Goal: Task Accomplishment & Management: Manage account settings

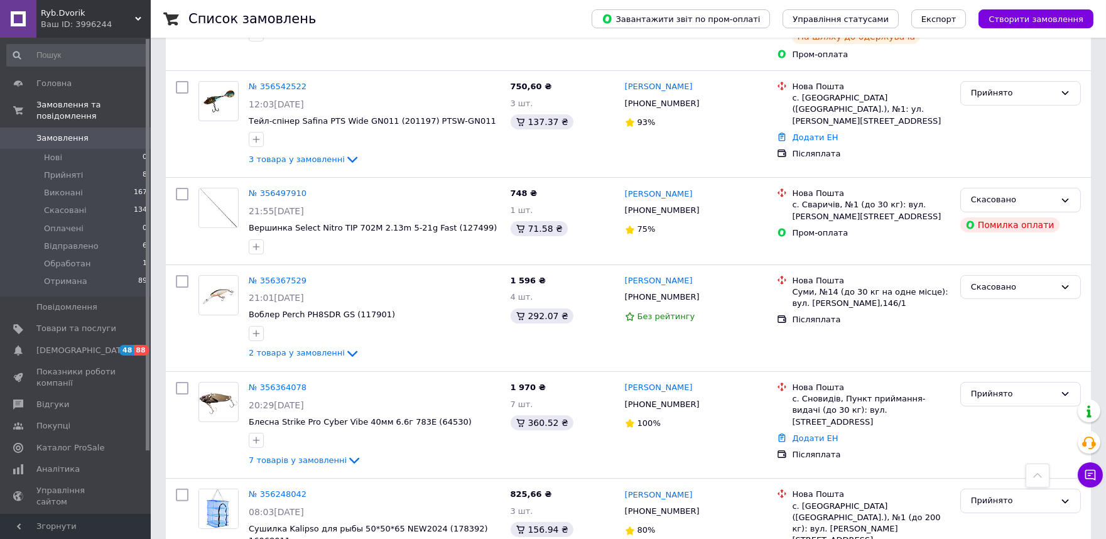
scroll to position [907, 0]
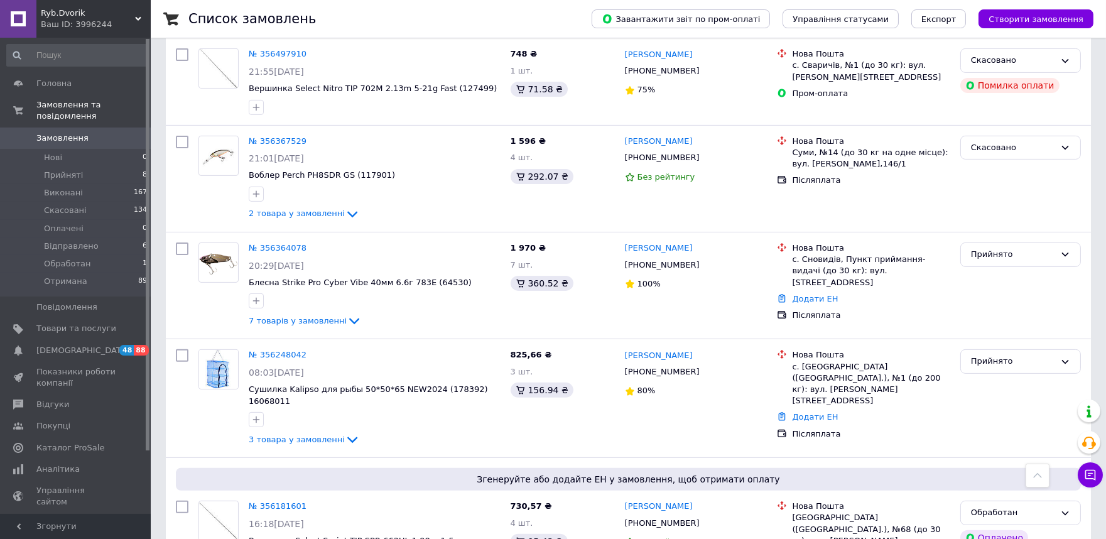
click at [136, 21] on icon at bounding box center [138, 19] width 6 height 6
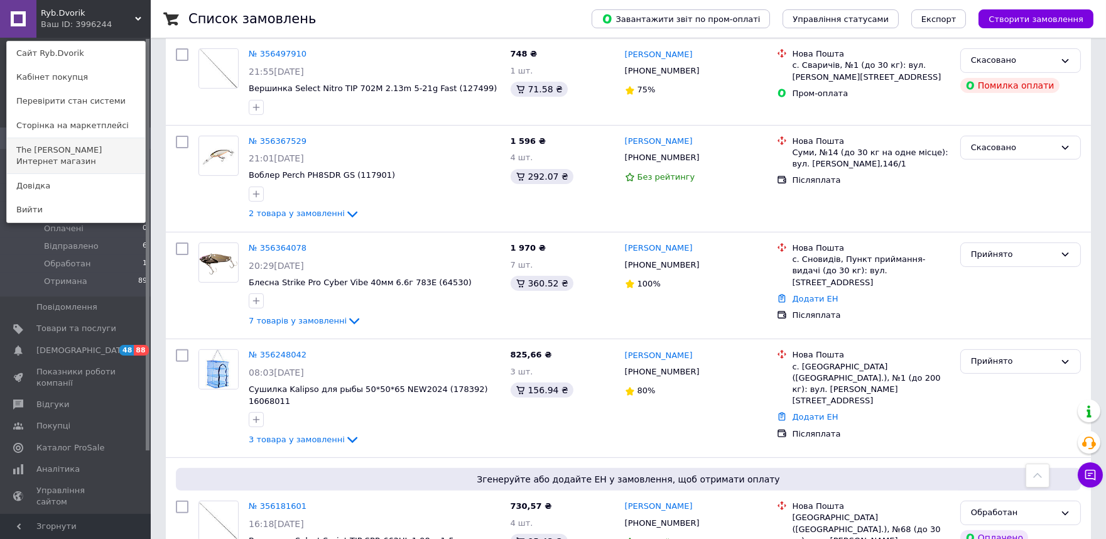
click at [85, 149] on link "The [PERSON_NAME] Интернет магазин" at bounding box center [76, 155] width 138 height 35
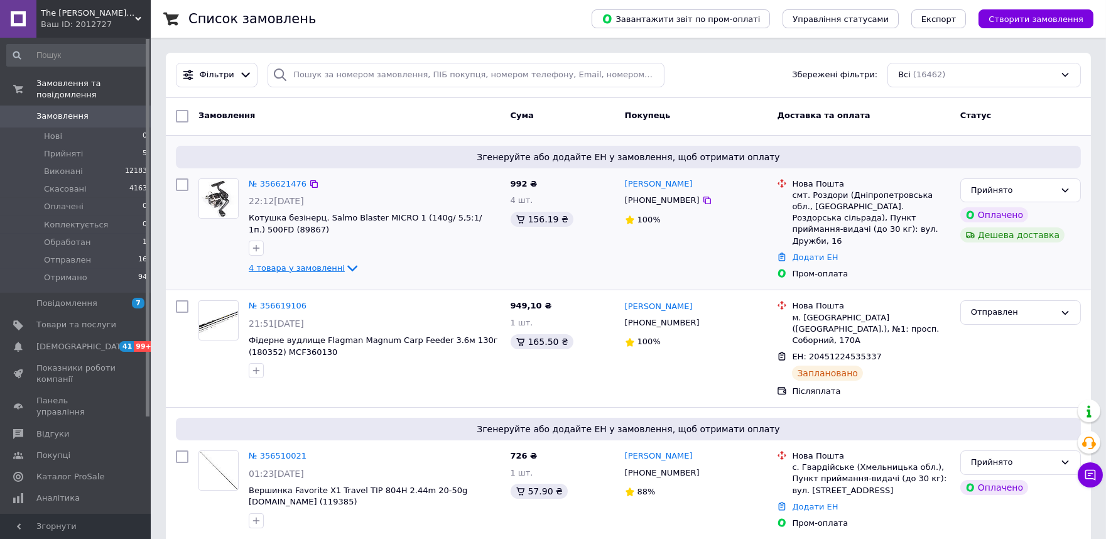
click at [345, 265] on icon at bounding box center [352, 268] width 15 height 15
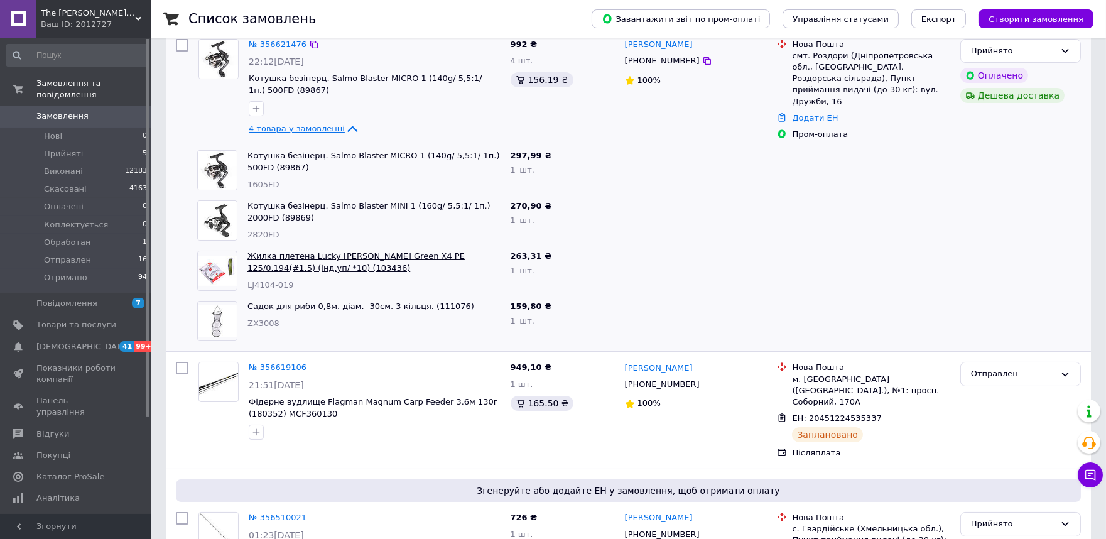
scroll to position [209, 0]
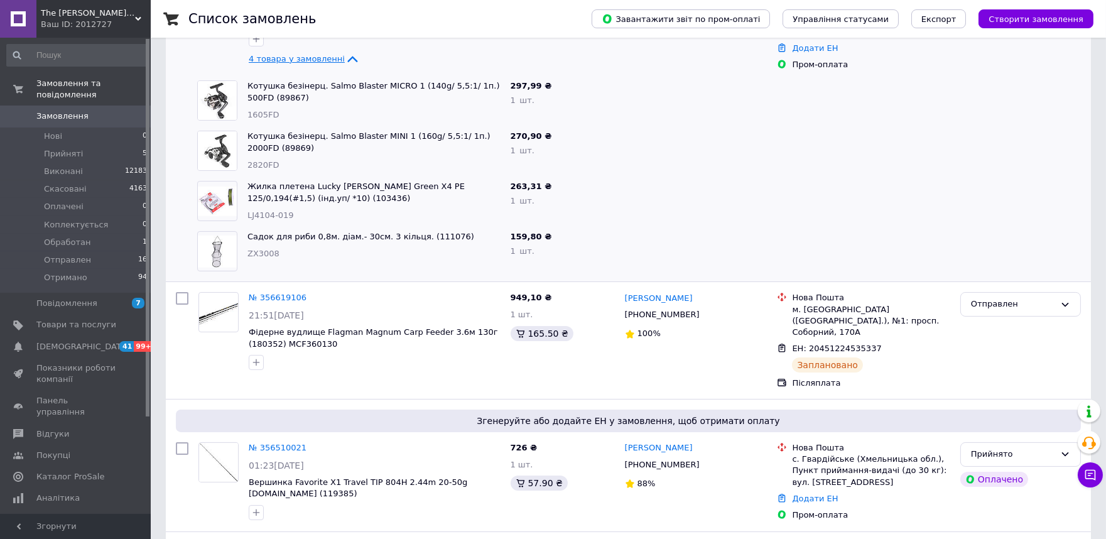
click at [121, 17] on span "The fisher Інтернет магазин" at bounding box center [88, 13] width 94 height 11
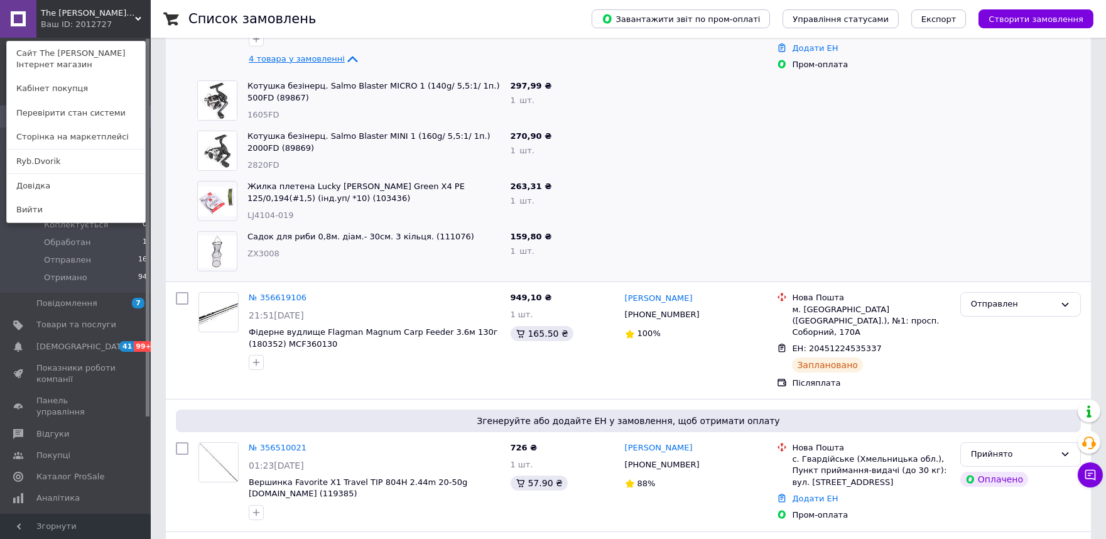
click at [724, 146] on div at bounding box center [696, 151] width 153 height 50
drag, startPoint x: 754, startPoint y: 180, endPoint x: 746, endPoint y: 179, distance: 8.2
click at [754, 180] on div at bounding box center [696, 201] width 153 height 50
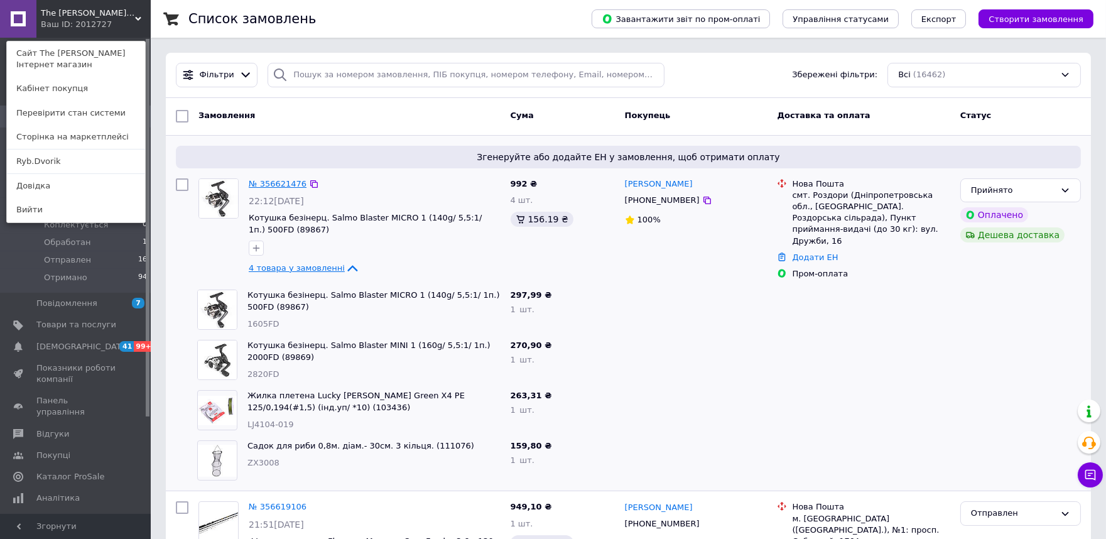
click at [276, 183] on link "№ 356621476" at bounding box center [278, 183] width 58 height 9
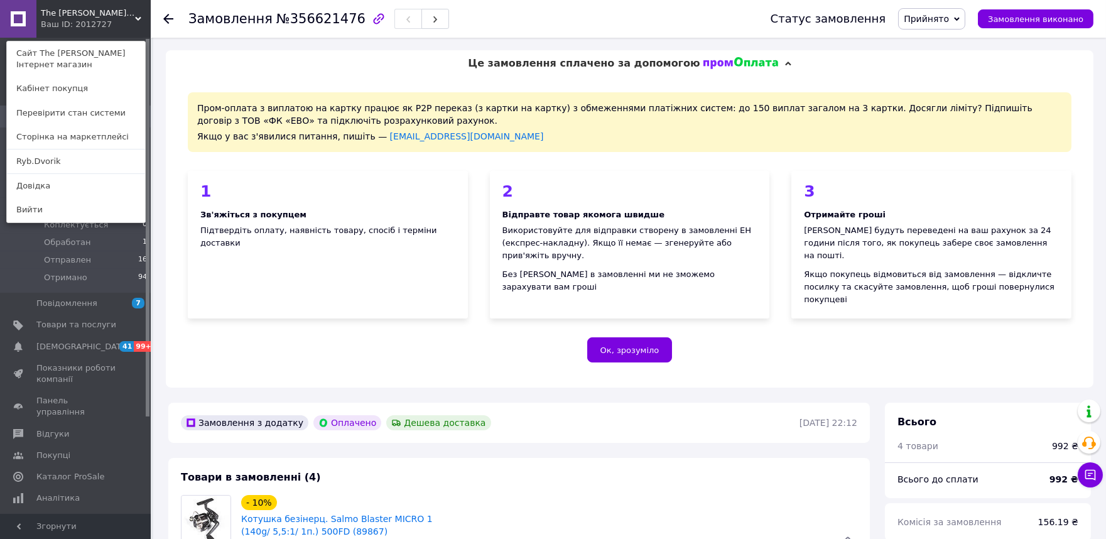
click at [132, 16] on span "The fisher Інтернет магазин" at bounding box center [88, 13] width 94 height 11
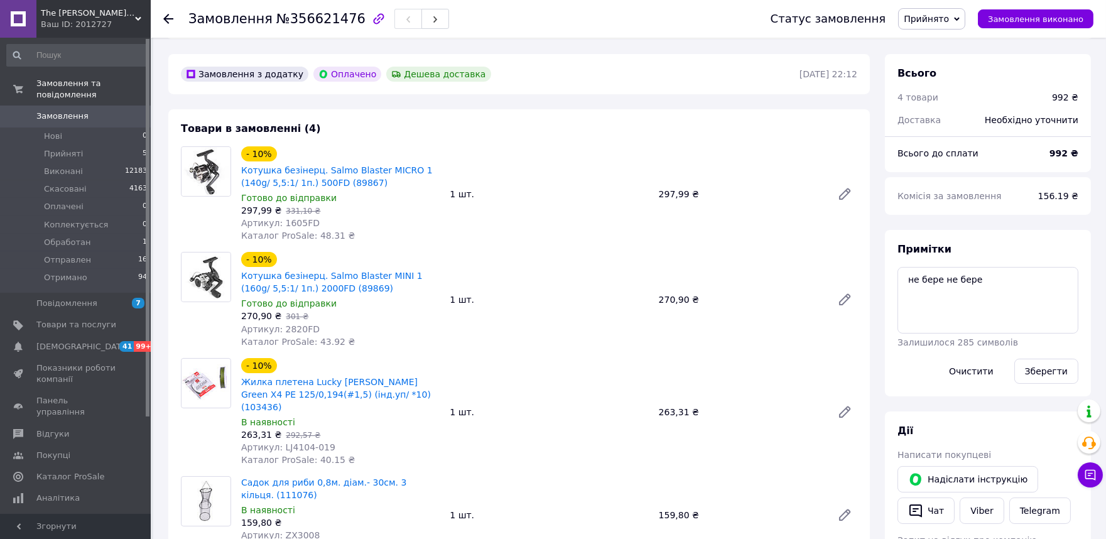
scroll to position [418, 0]
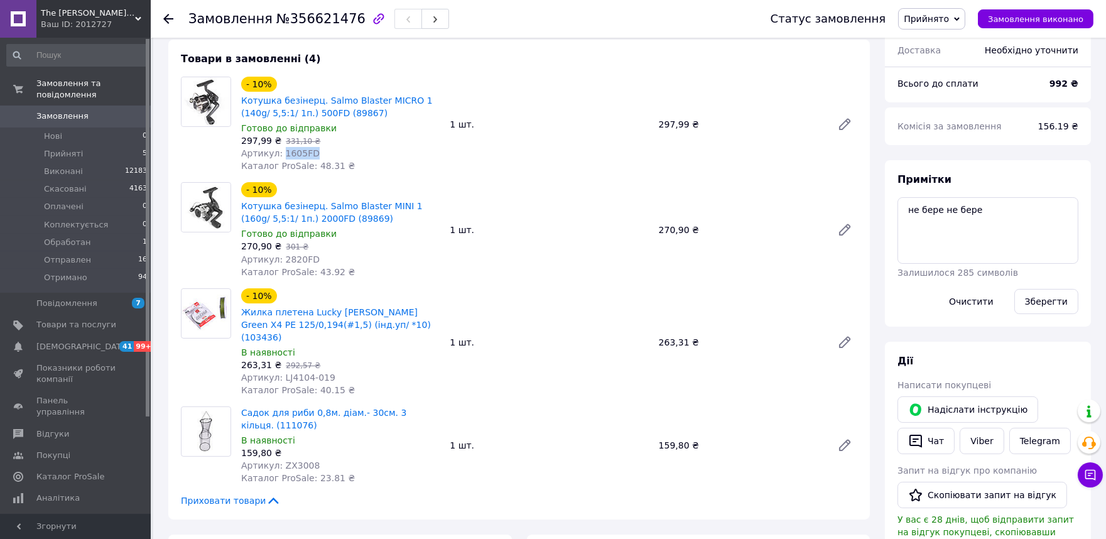
drag, startPoint x: 311, startPoint y: 127, endPoint x: 278, endPoint y: 132, distance: 33.6
click at [278, 147] on div "Артикул: 1605FD" at bounding box center [340, 153] width 198 height 13
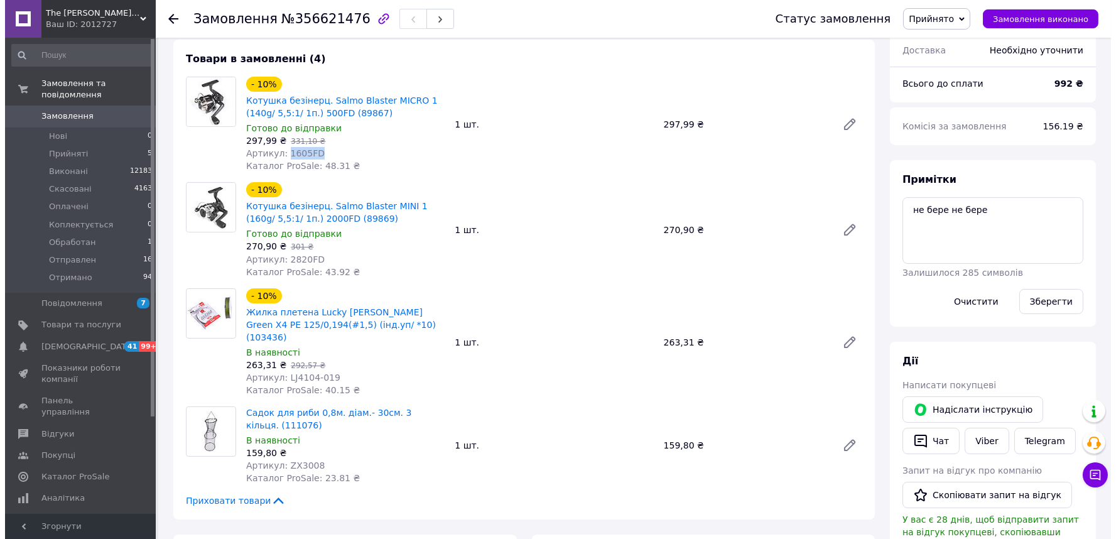
scroll to position [628, 0]
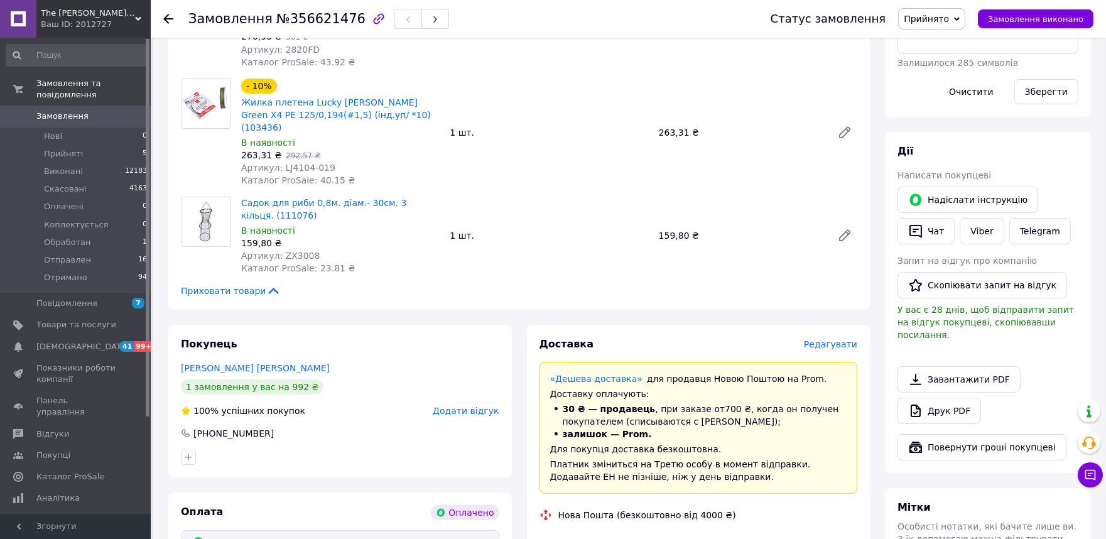
click at [830, 339] on span "Редагувати" at bounding box center [830, 344] width 53 height 10
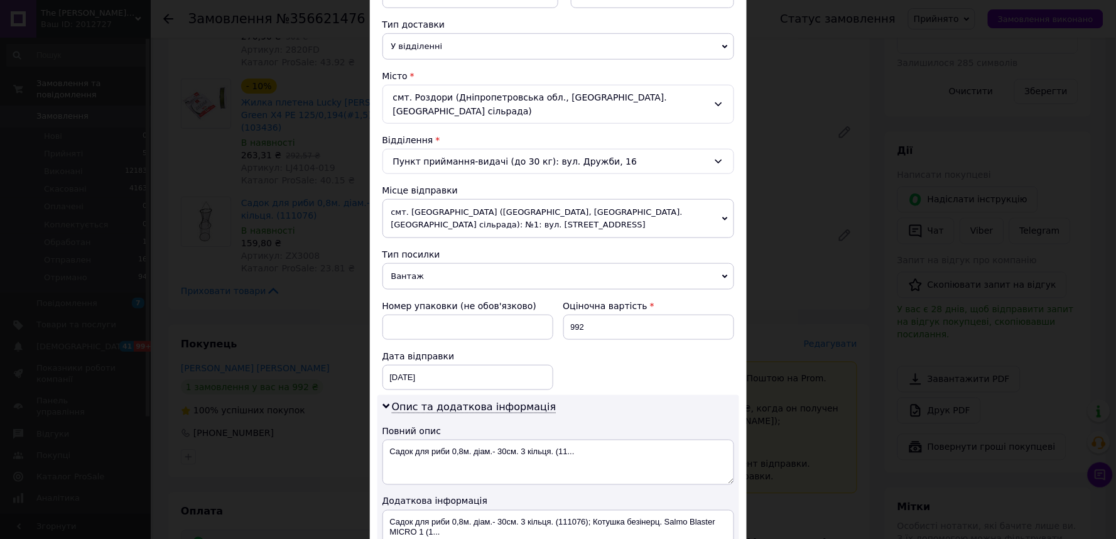
scroll to position [463, 0]
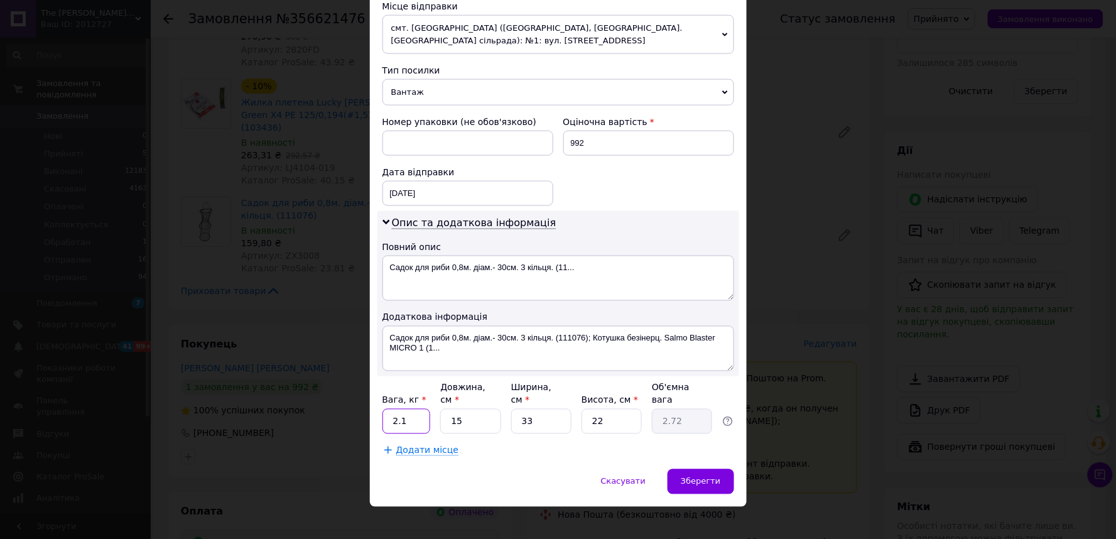
drag, startPoint x: 407, startPoint y: 413, endPoint x: 381, endPoint y: 412, distance: 25.8
click at [382, 412] on input "2.1" at bounding box center [406, 421] width 48 height 25
type input "2"
drag, startPoint x: 465, startPoint y: 409, endPoint x: 444, endPoint y: 406, distance: 21.0
click at [444, 409] on input "15" at bounding box center [470, 421] width 60 height 25
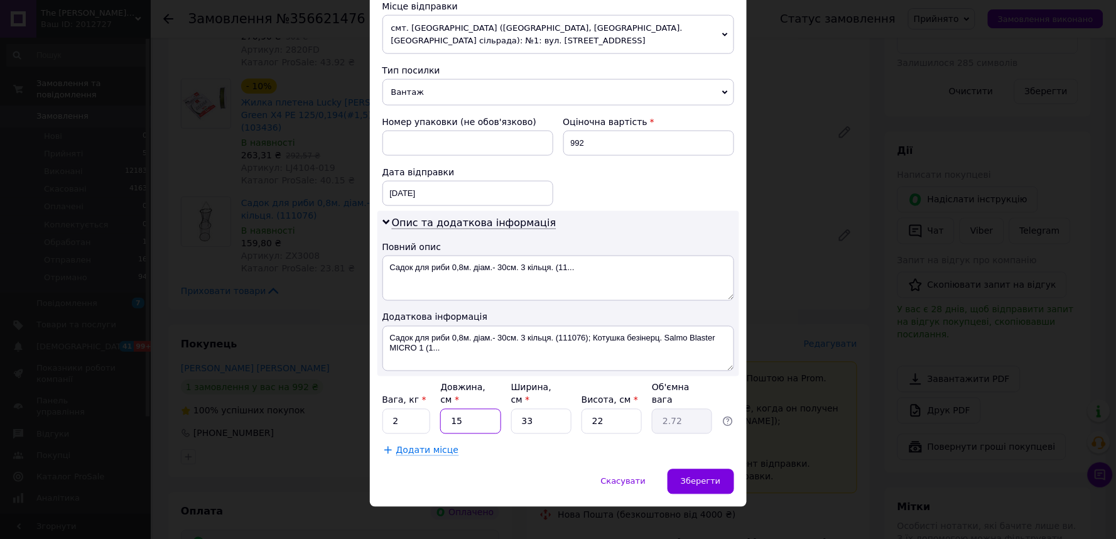
type input "3"
type input "0.54"
type input "30"
type input "5.45"
type input "30"
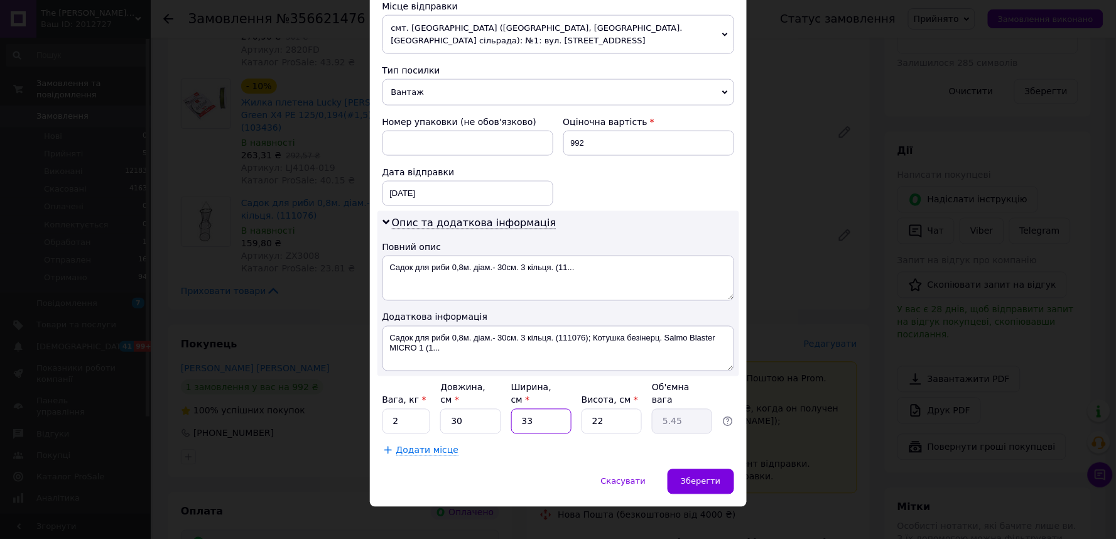
drag, startPoint x: 544, startPoint y: 406, endPoint x: 515, endPoint y: 407, distance: 28.9
click at [515, 409] on input "33" at bounding box center [541, 421] width 60 height 25
type input "3"
type input "0.5"
type input "30"
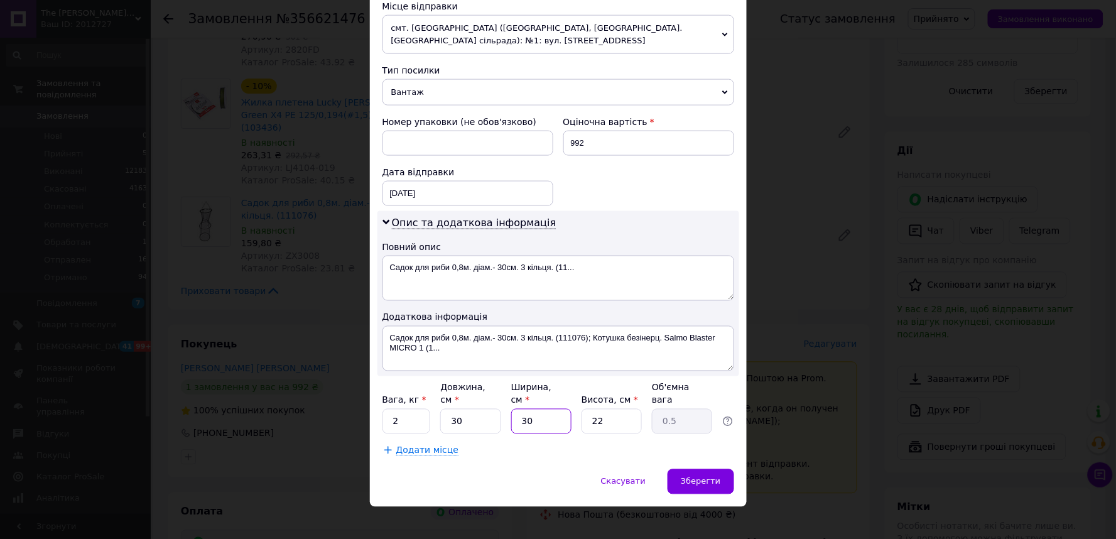
type input "4.95"
type input "30"
click at [705, 477] on span "Зберегти" at bounding box center [701, 481] width 40 height 9
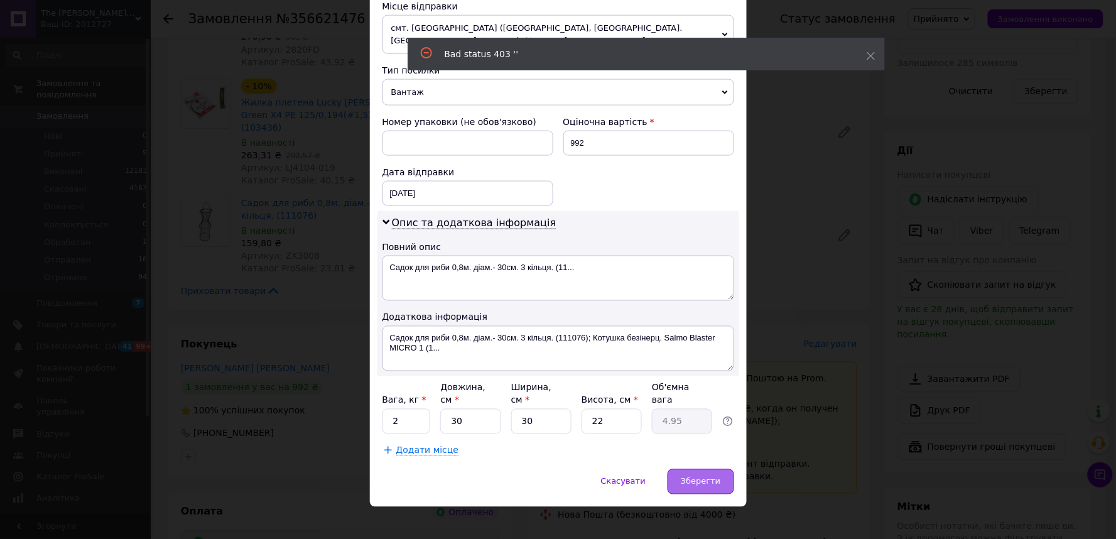
click at [696, 477] on span "Зберегти" at bounding box center [701, 481] width 40 height 9
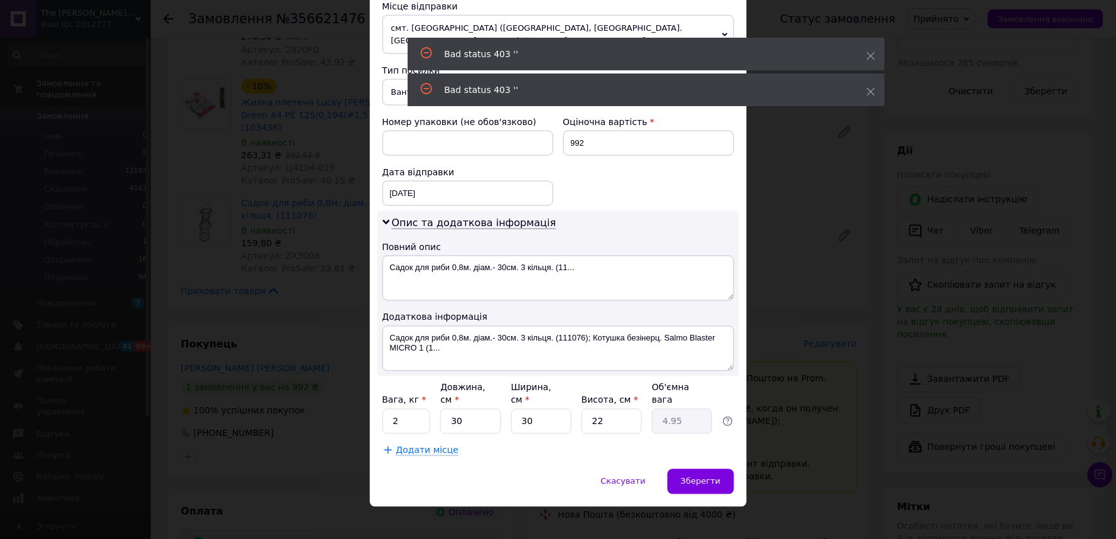
click at [794, 318] on div "× Редагування доставки Спосіб доставки Нова Пошта (безкоштовно від 4000 ₴) Плат…" at bounding box center [558, 269] width 1116 height 539
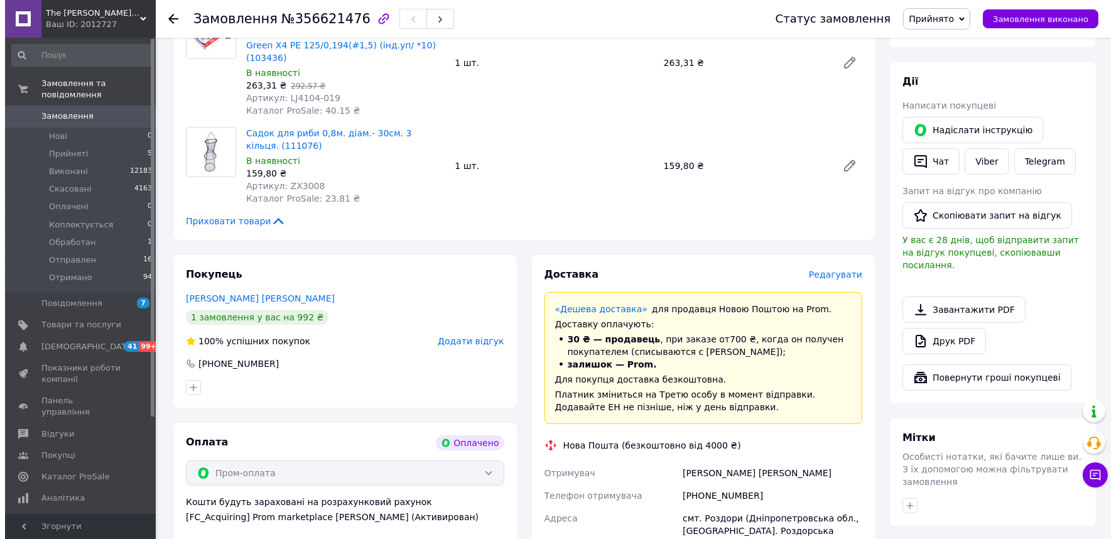
scroll to position [837, 0]
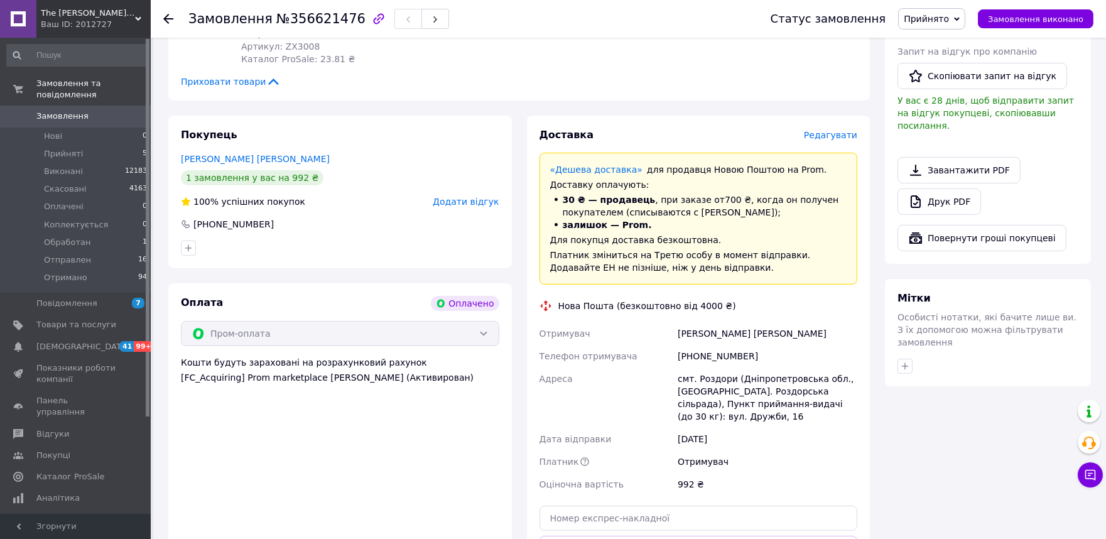
click at [826, 130] on span "Редагувати" at bounding box center [830, 135] width 53 height 10
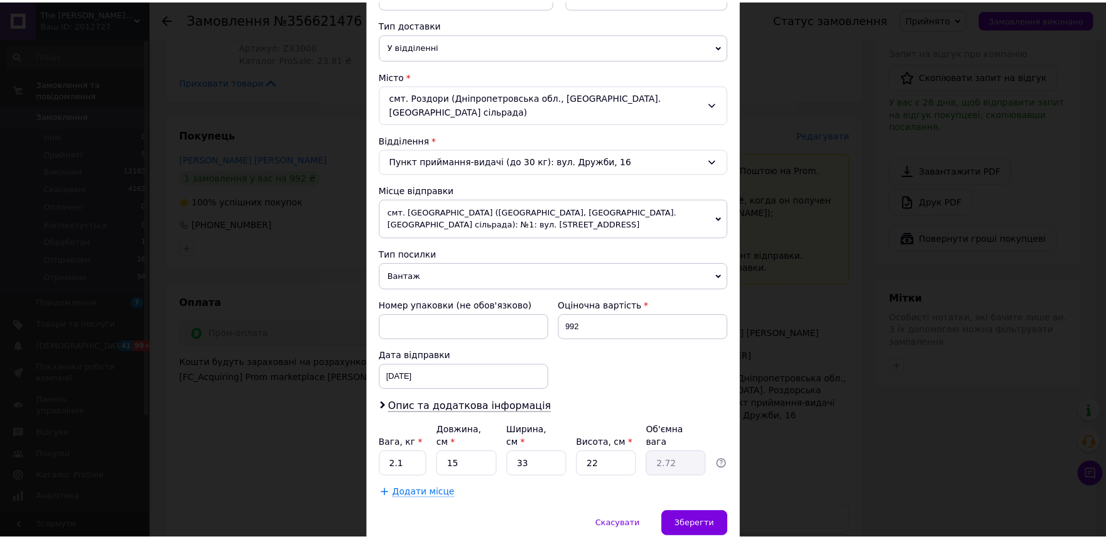
scroll to position [322, 0]
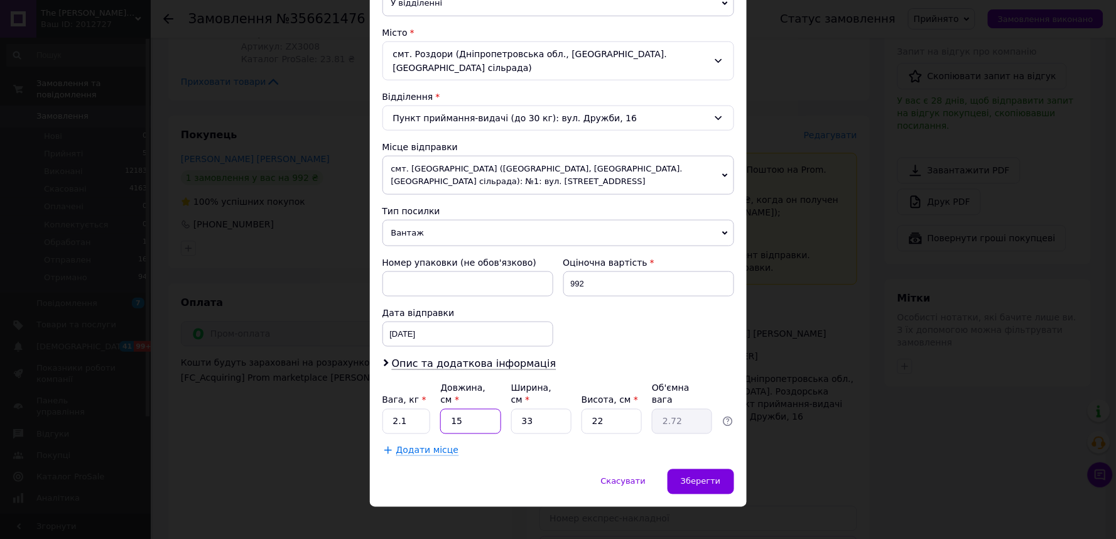
drag, startPoint x: 462, startPoint y: 409, endPoint x: 443, endPoint y: 407, distance: 19.6
click at [443, 409] on input "15" at bounding box center [470, 421] width 60 height 25
type input "3"
type input "0.54"
type input "30"
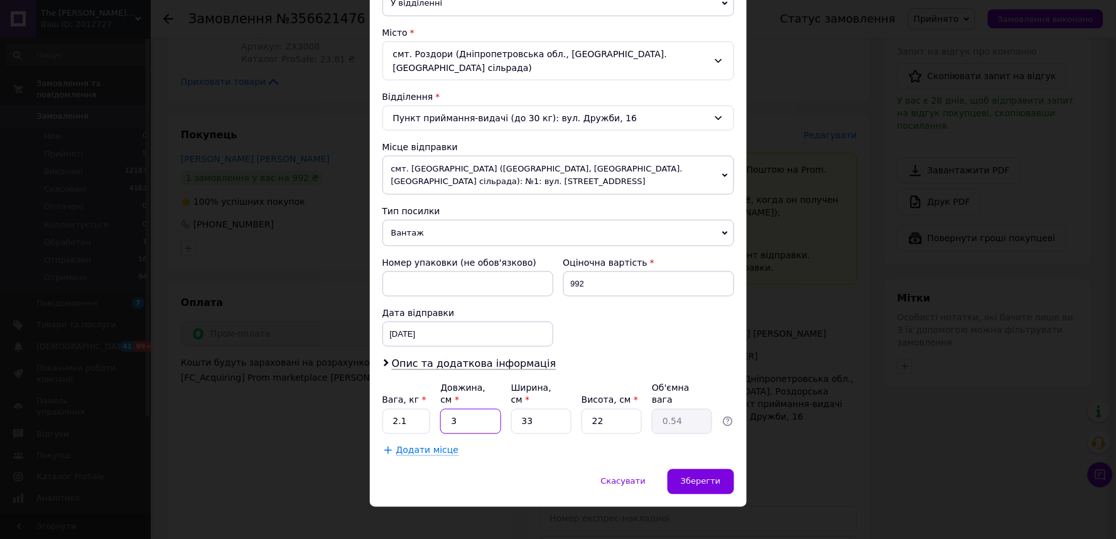
type input "5.45"
type input "30"
click at [694, 477] on span "Зберегти" at bounding box center [701, 481] width 40 height 9
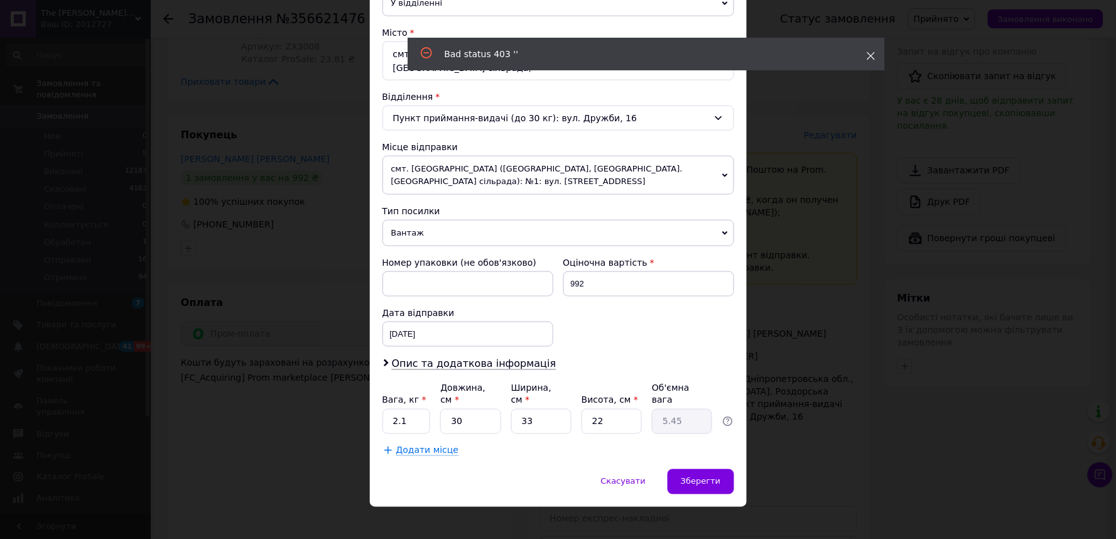
click at [872, 58] on icon at bounding box center [870, 55] width 9 height 9
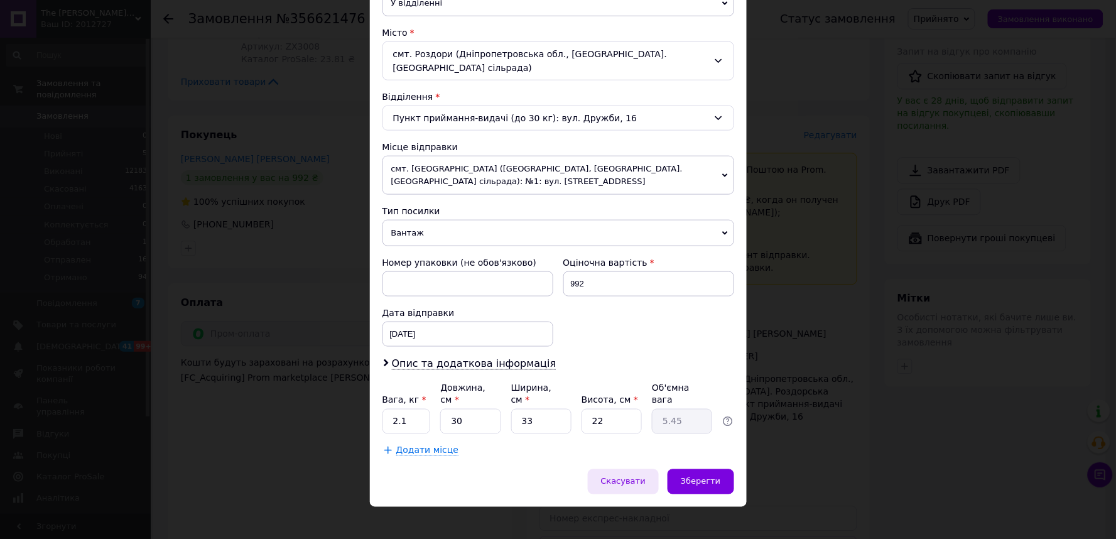
click at [634, 477] on span "Скасувати" at bounding box center [623, 481] width 45 height 9
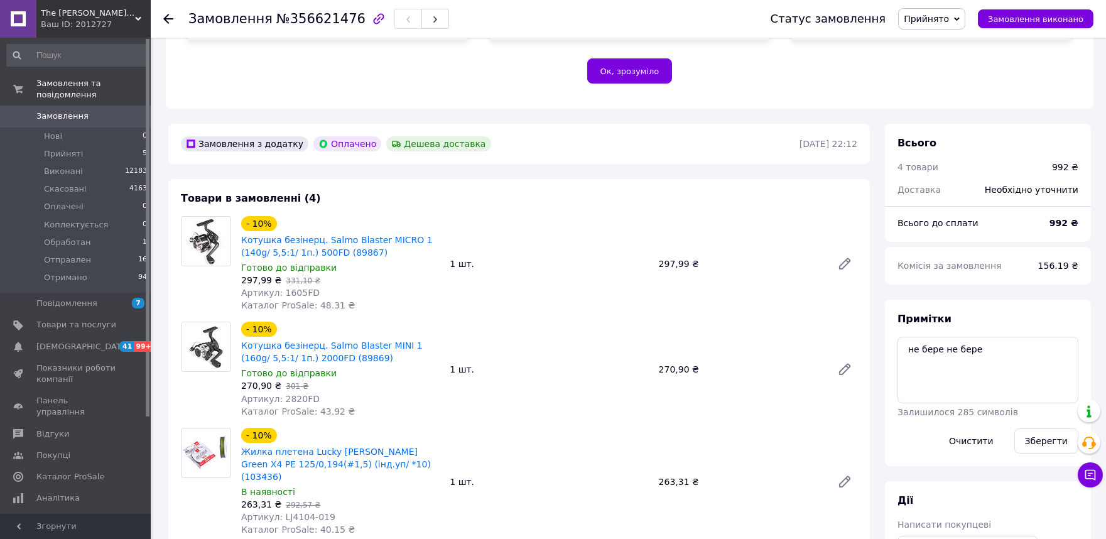
scroll to position [70, 0]
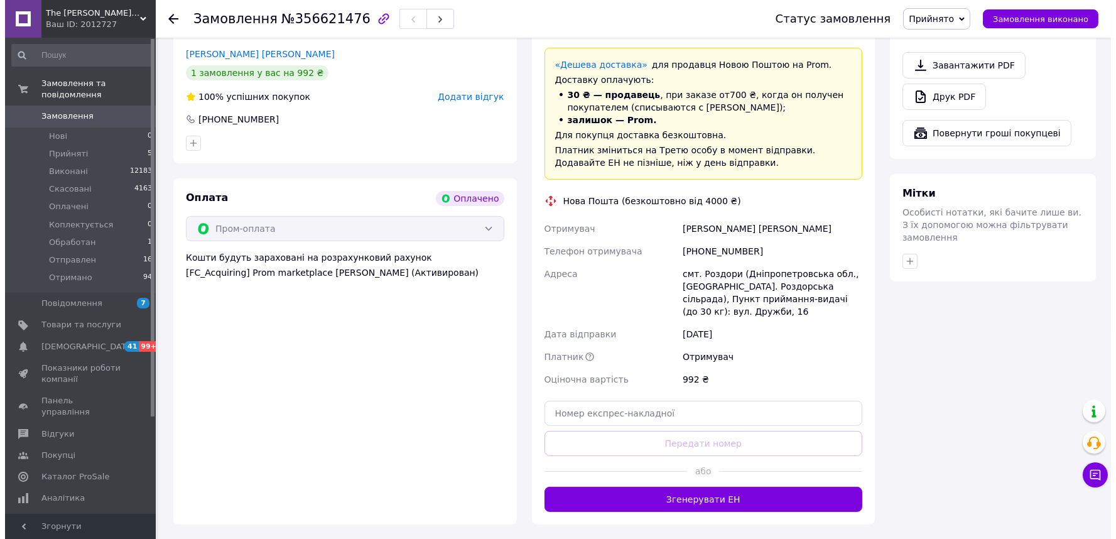
scroll to position [732, 0]
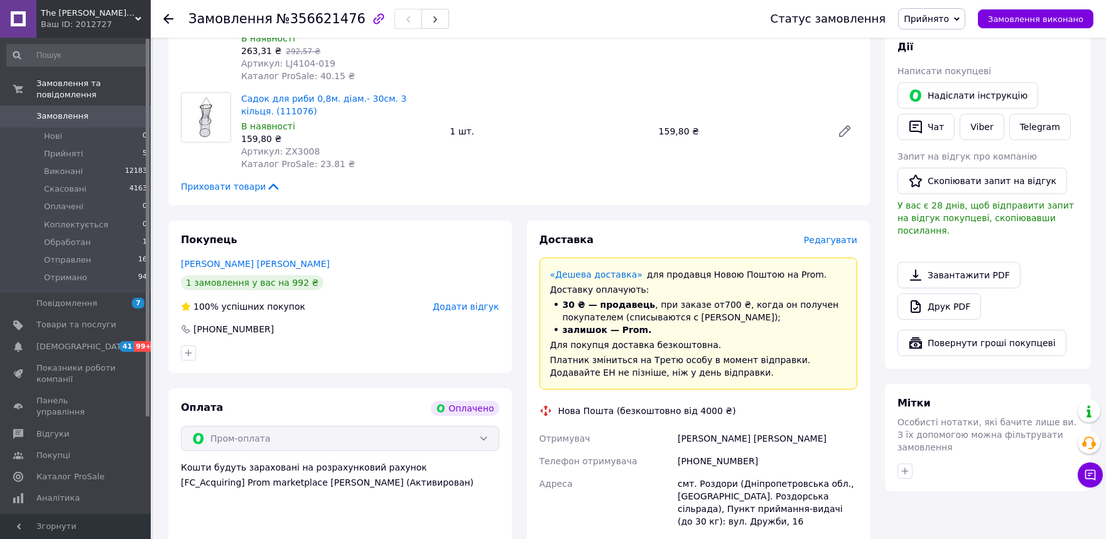
click at [829, 235] on span "Редагувати" at bounding box center [830, 240] width 53 height 10
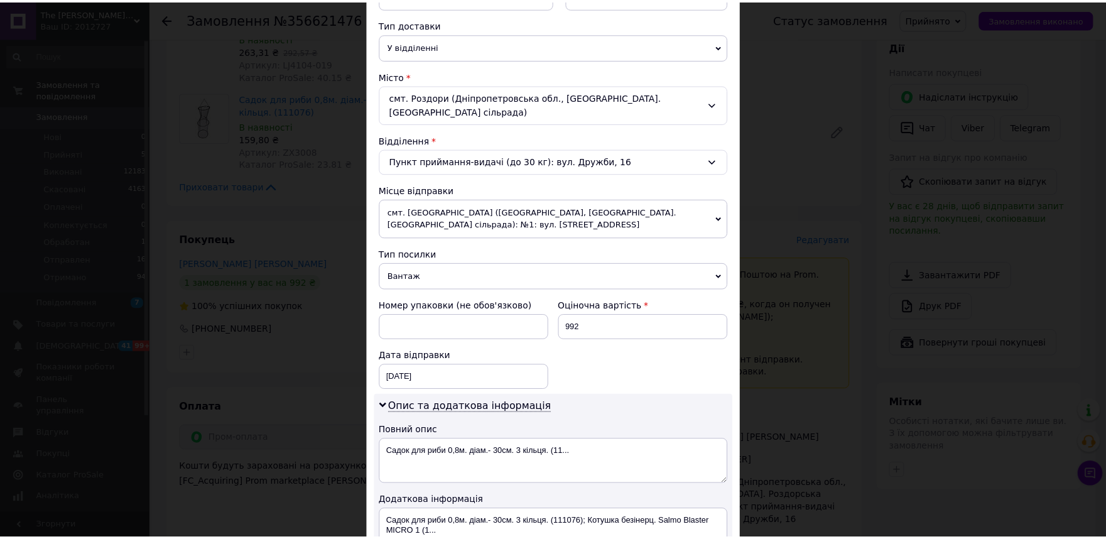
scroll to position [463, 0]
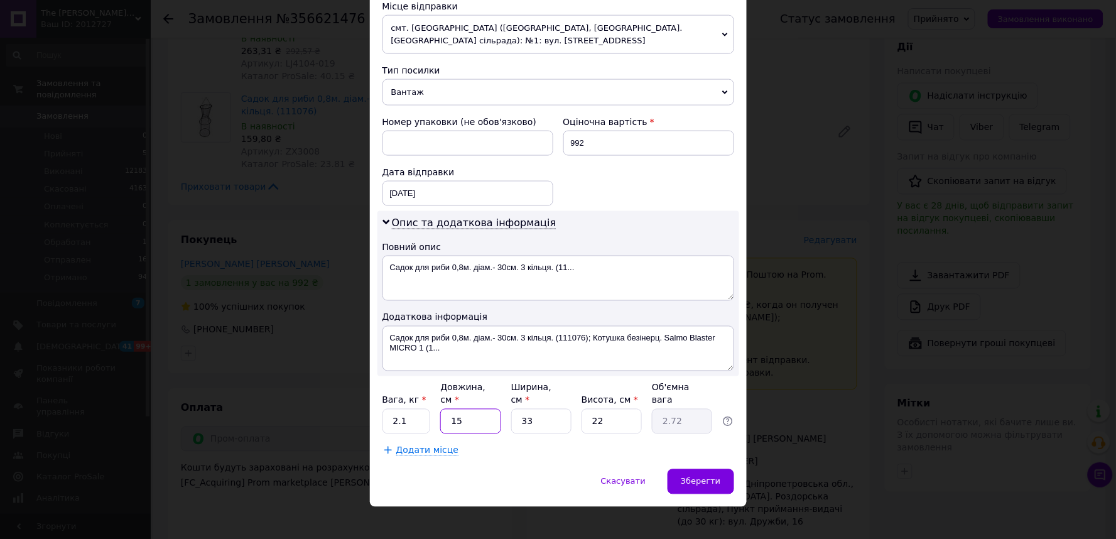
drag, startPoint x: 471, startPoint y: 406, endPoint x: 446, endPoint y: 413, distance: 25.9
click at [446, 413] on input "15" at bounding box center [470, 421] width 60 height 25
type input "3"
type input "0.54"
type input "30"
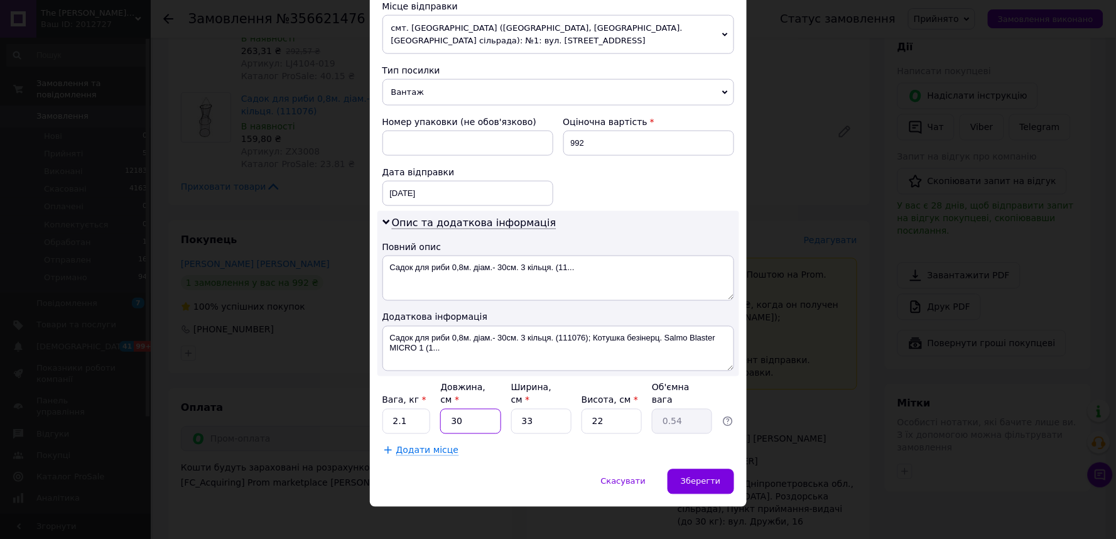
type input "5.45"
type input "30"
click at [703, 477] on span "Зберегти" at bounding box center [701, 481] width 40 height 9
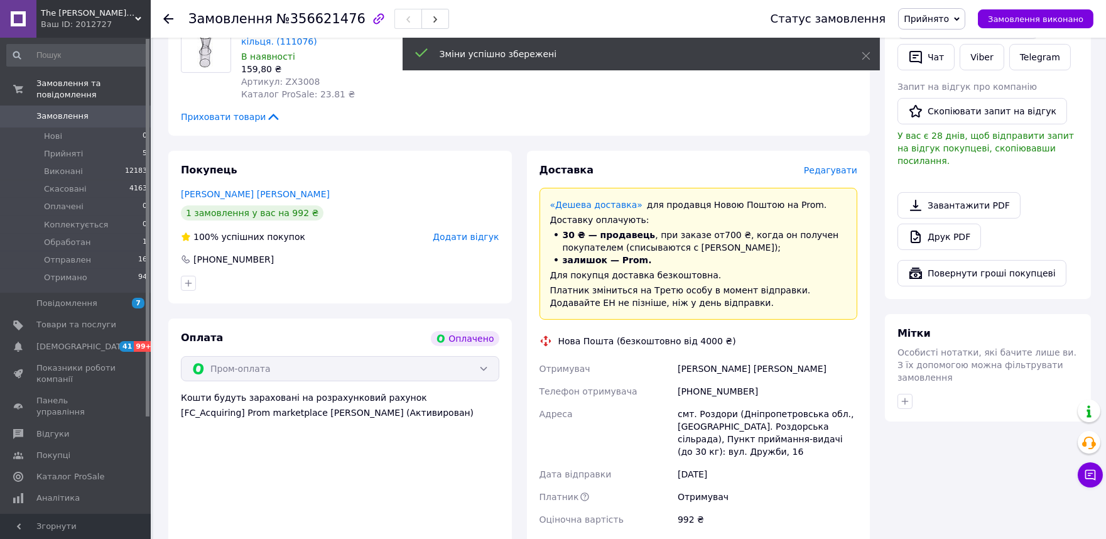
scroll to position [942, 0]
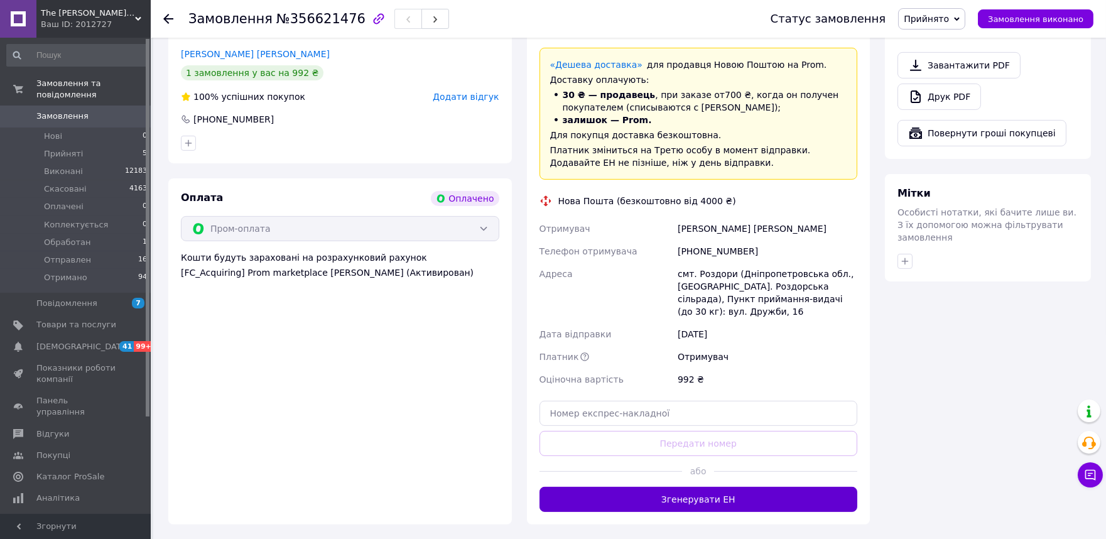
click at [667, 487] on button "Згенерувати ЕН" at bounding box center [698, 499] width 318 height 25
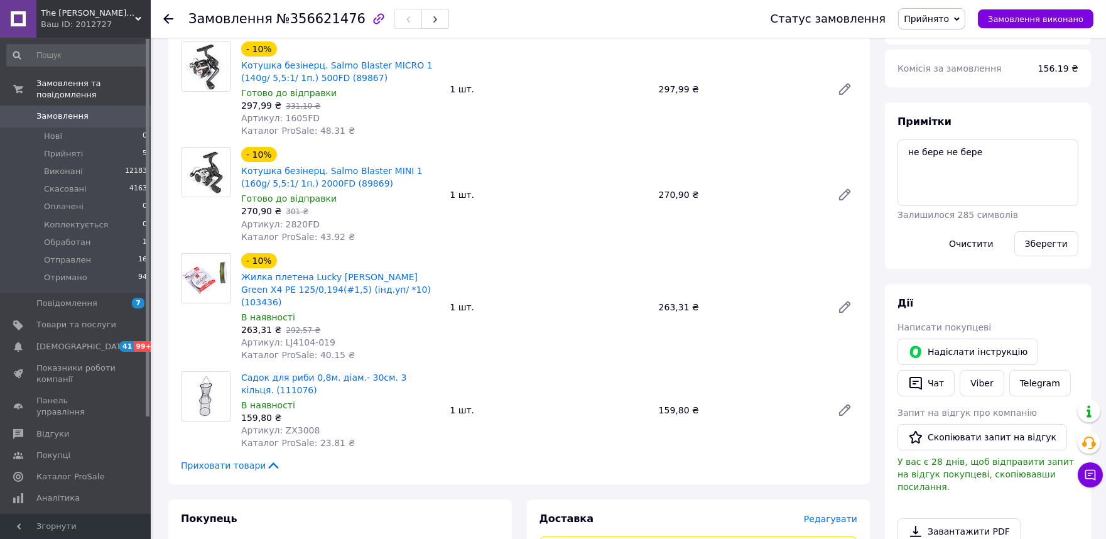
scroll to position [314, 0]
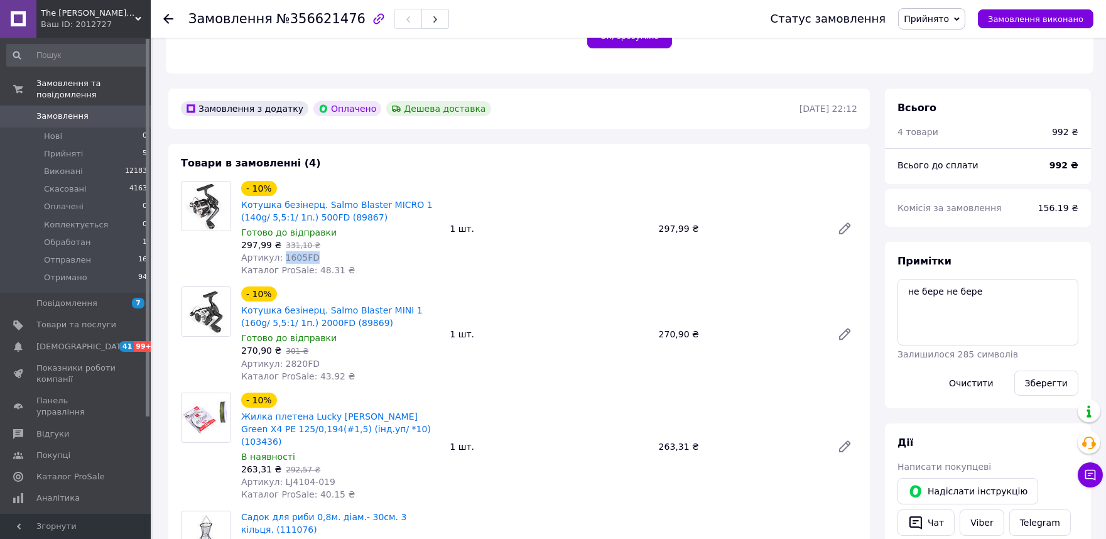
drag, startPoint x: 304, startPoint y: 234, endPoint x: 279, endPoint y: 235, distance: 24.5
click at [279, 251] on div "Артикул: 1605FD" at bounding box center [340, 257] width 198 height 13
copy span "1605FD"
drag, startPoint x: 310, startPoint y: 337, endPoint x: 280, endPoint y: 338, distance: 29.5
click at [280, 357] on div "Артикул: 2820FD" at bounding box center [340, 363] width 198 height 13
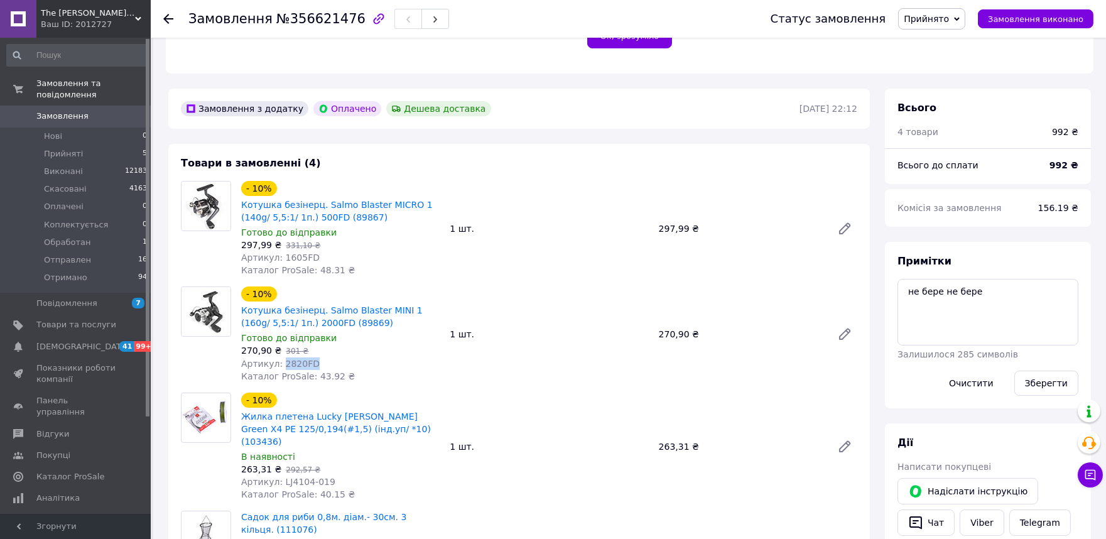
copy span "2820FD"
drag, startPoint x: 327, startPoint y: 446, endPoint x: 278, endPoint y: 442, distance: 49.1
click at [278, 475] on div "Артикул: LJ4104-019" at bounding box center [340, 481] width 198 height 13
copy span "LJ4104-019"
